Goal: Book appointment/travel/reservation

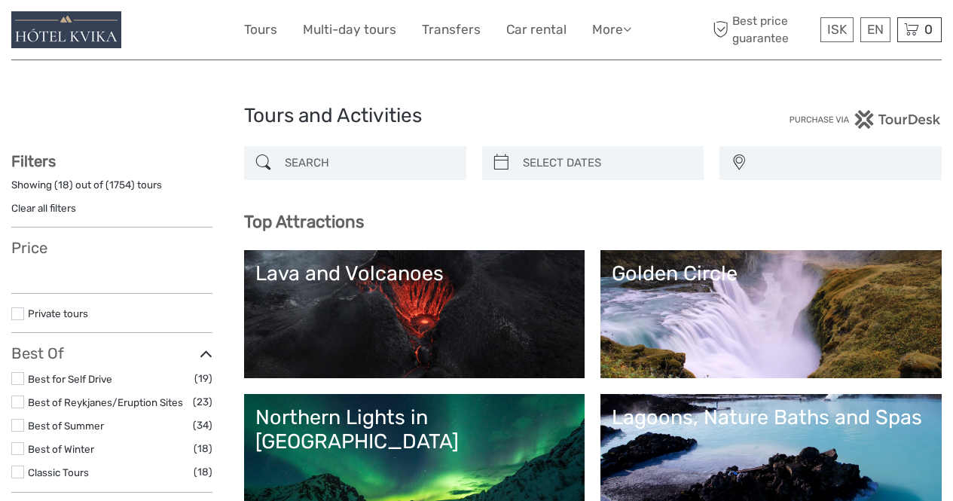
select select
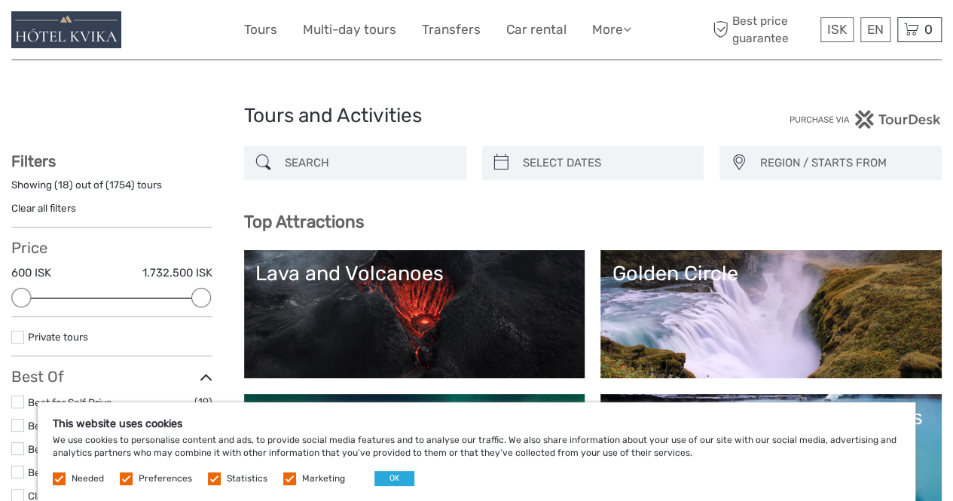
scroll to position [1, 0]
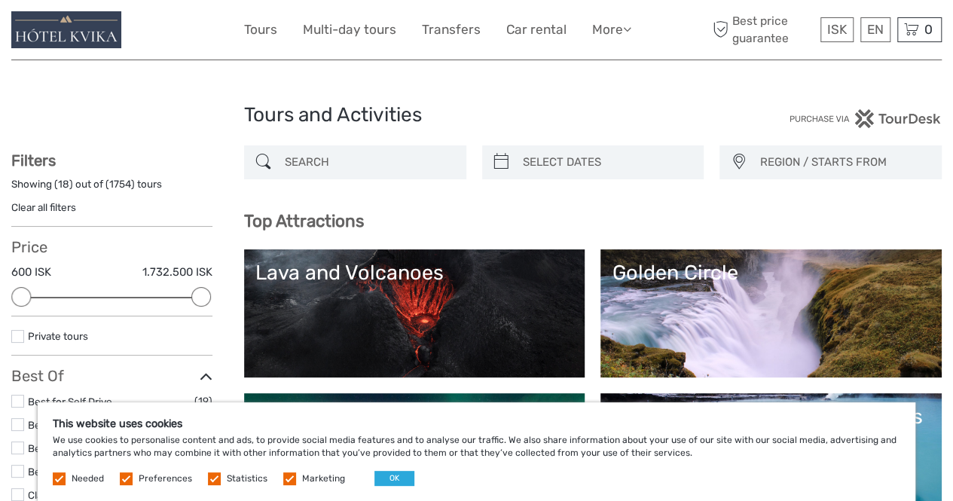
type input "[DATE]"
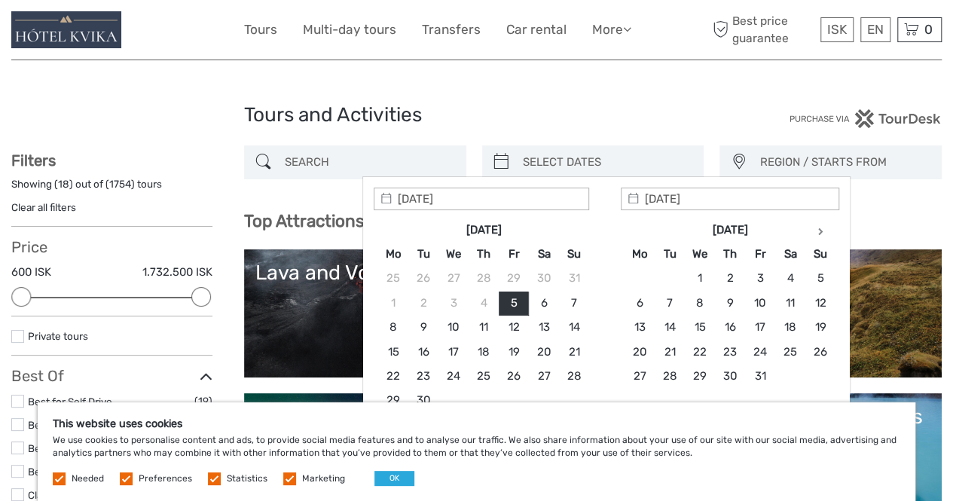
click at [526, 162] on input "search" at bounding box center [607, 162] width 180 height 26
type input "[DATE]"
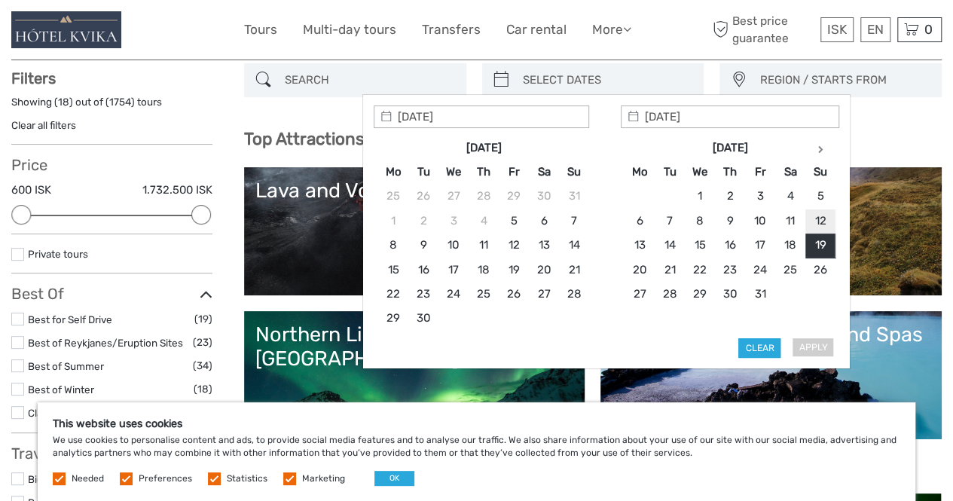
scroll to position [82, 0]
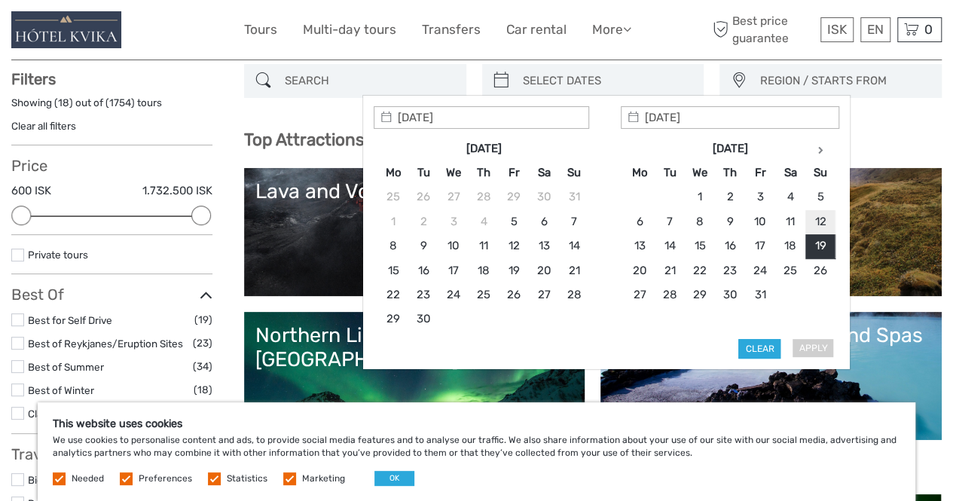
click at [851, 82] on span "REGION / STARTS FROM" at bounding box center [843, 81] width 182 height 25
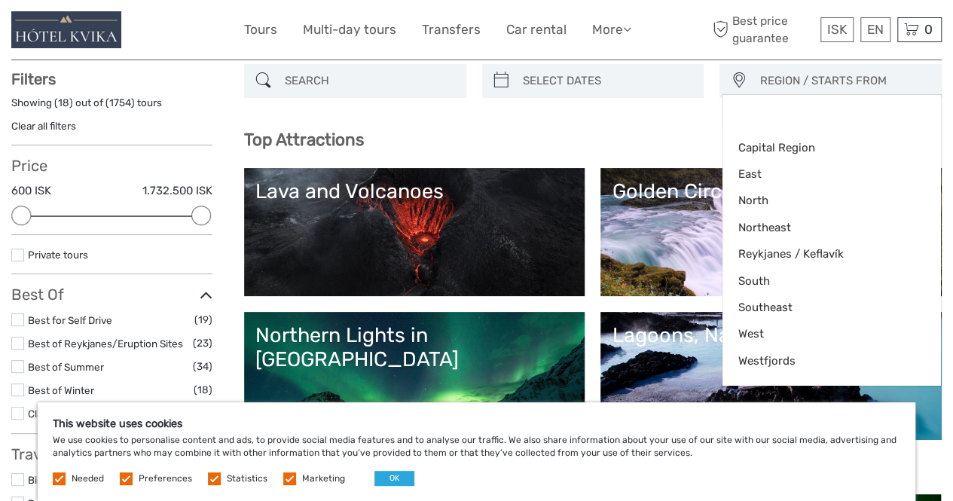
click at [658, 139] on h3 "Top Attractions" at bounding box center [592, 140] width 697 height 20
